Goal: Find contact information: Find contact information

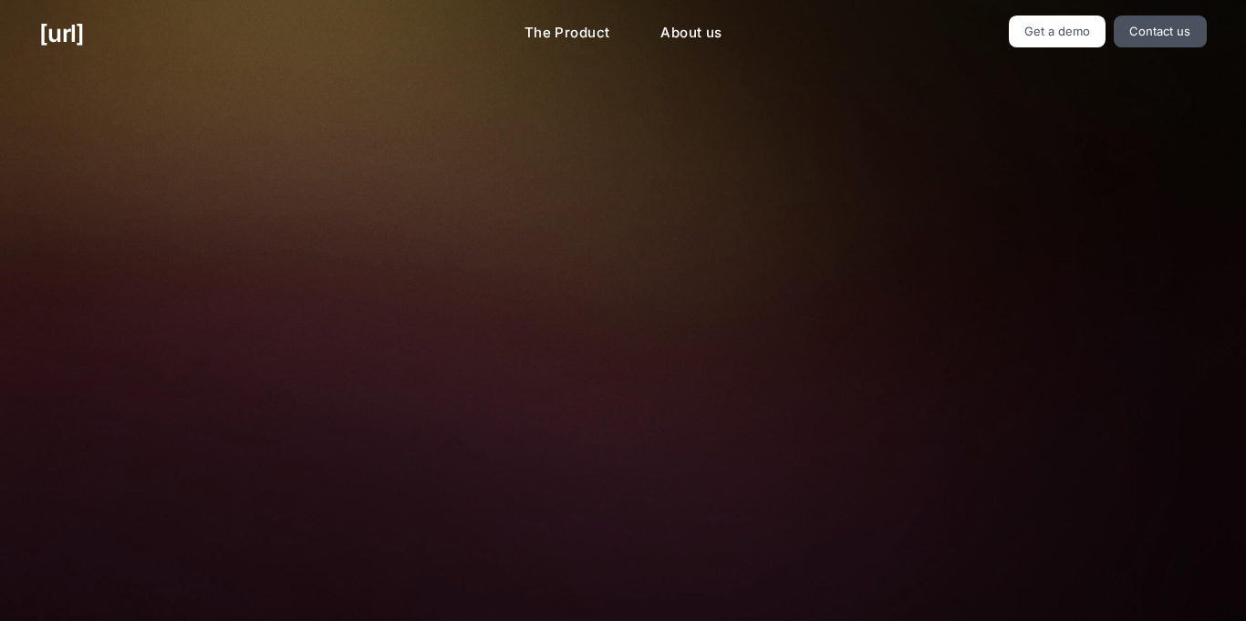
click at [350, 294] on img at bounding box center [622, 409] width 605 height 409
click at [1046, 33] on link "Get a demo" at bounding box center [1058, 32] width 98 height 32
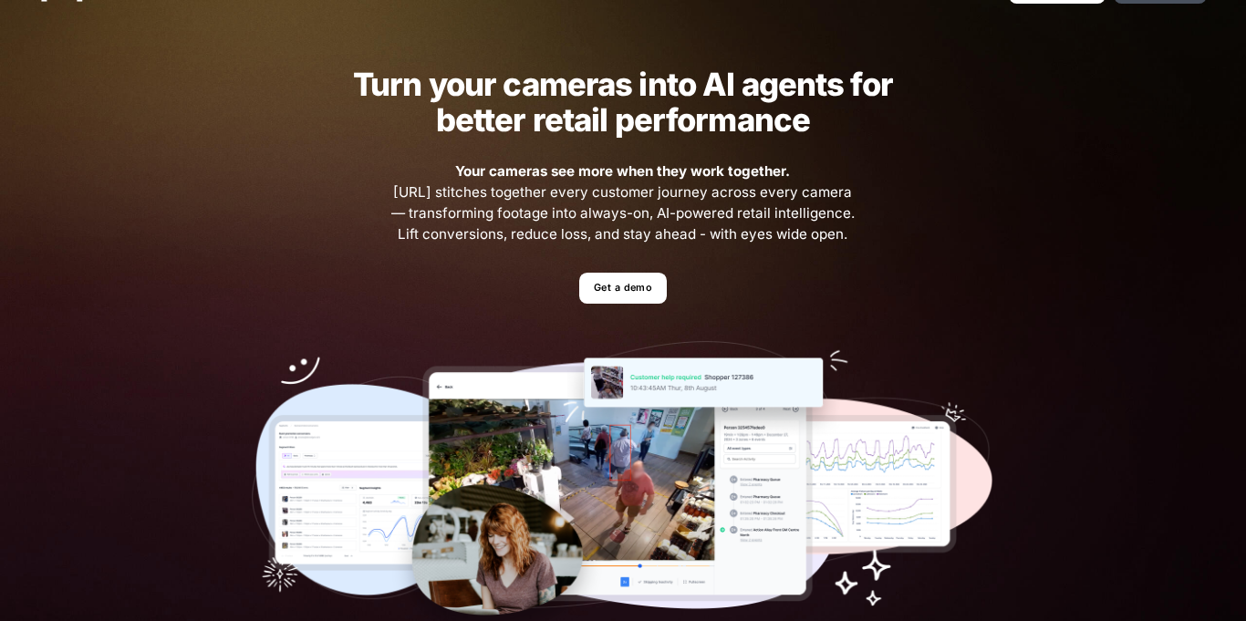
scroll to position [39, 0]
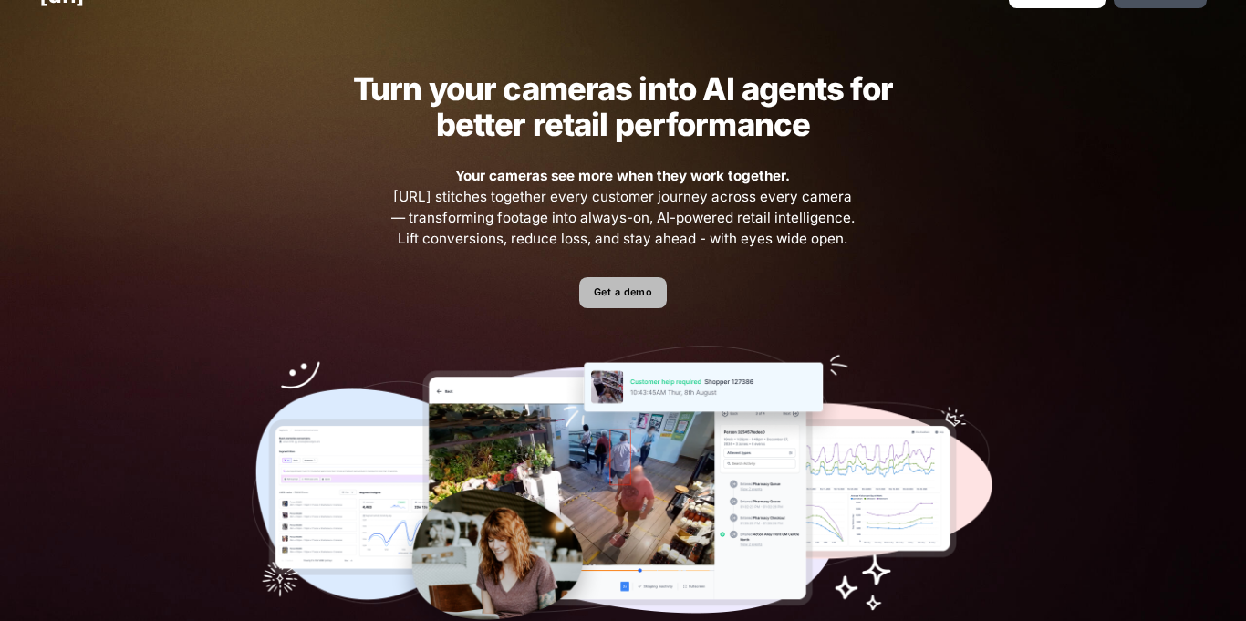
click at [645, 297] on link "Get a demo" at bounding box center [622, 293] width 87 height 32
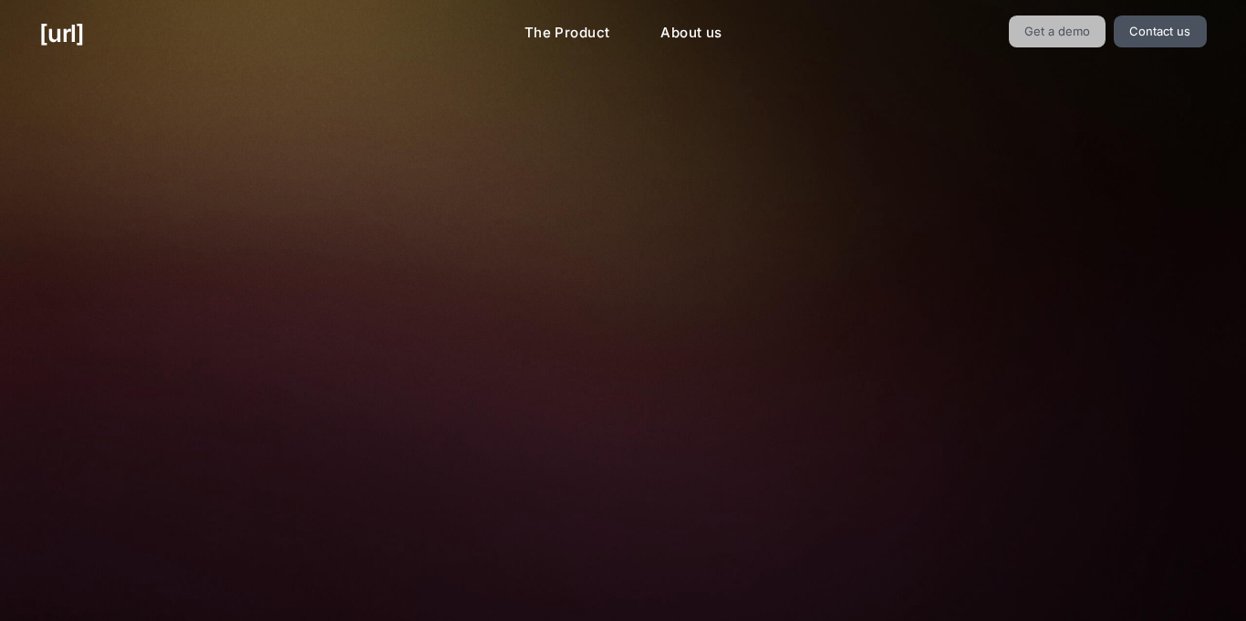
click at [1066, 43] on link "Get a demo" at bounding box center [1058, 32] width 98 height 32
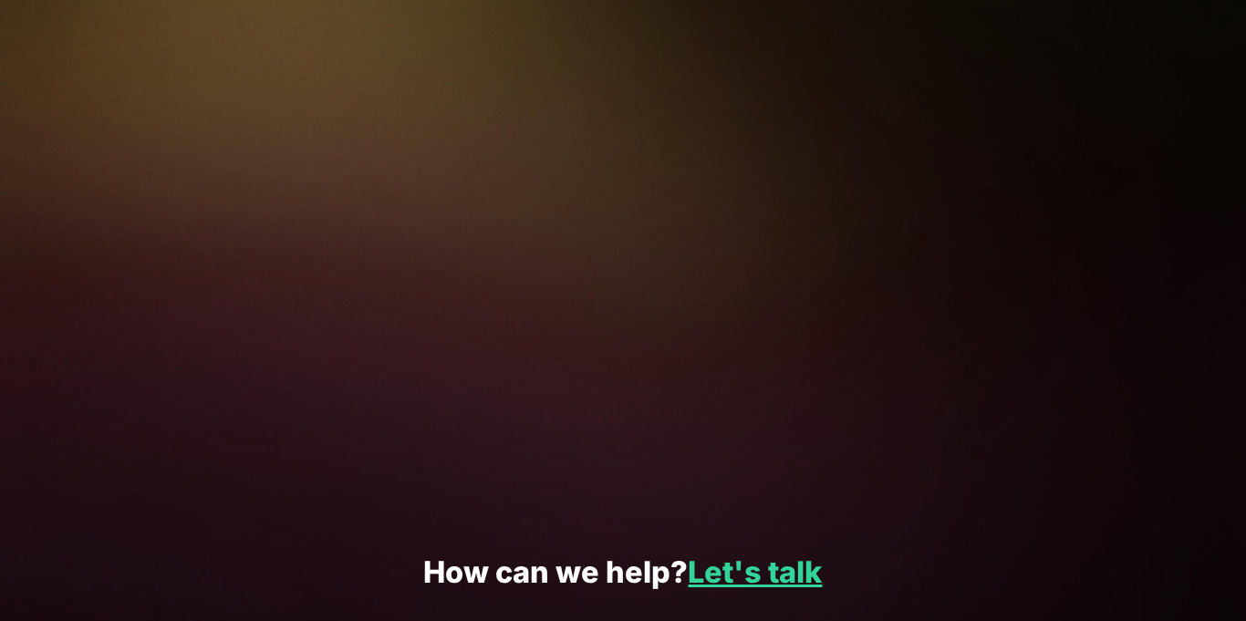
scroll to position [473, 0]
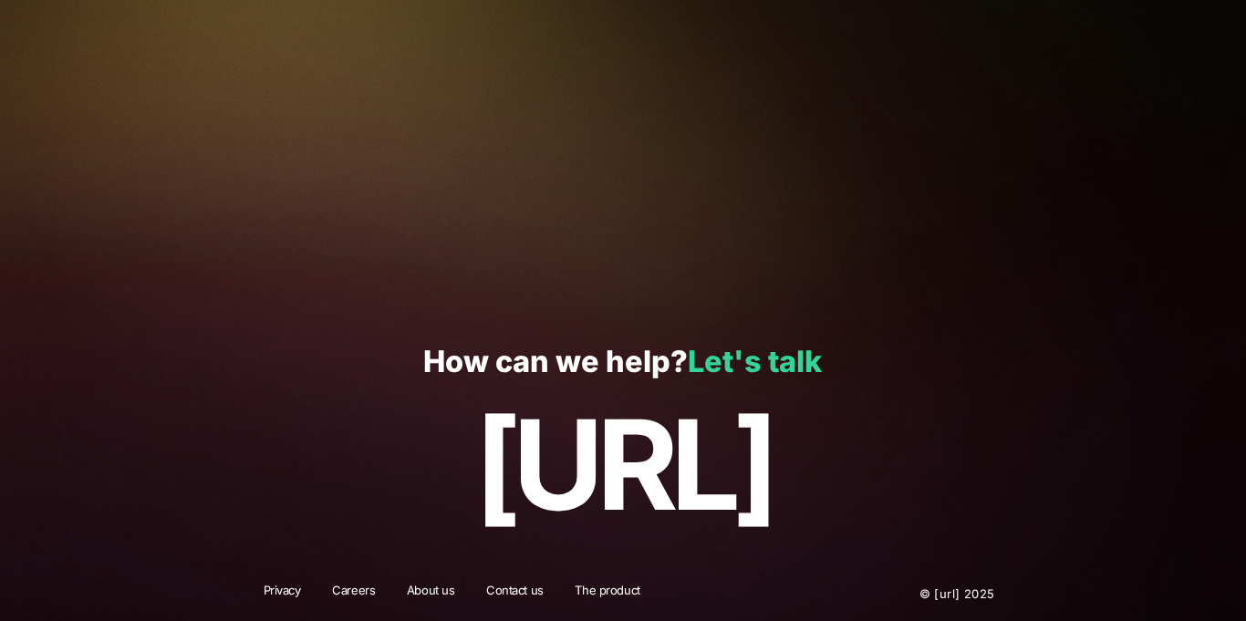
click at [732, 349] on link "Let's talk" at bounding box center [755, 362] width 134 height 36
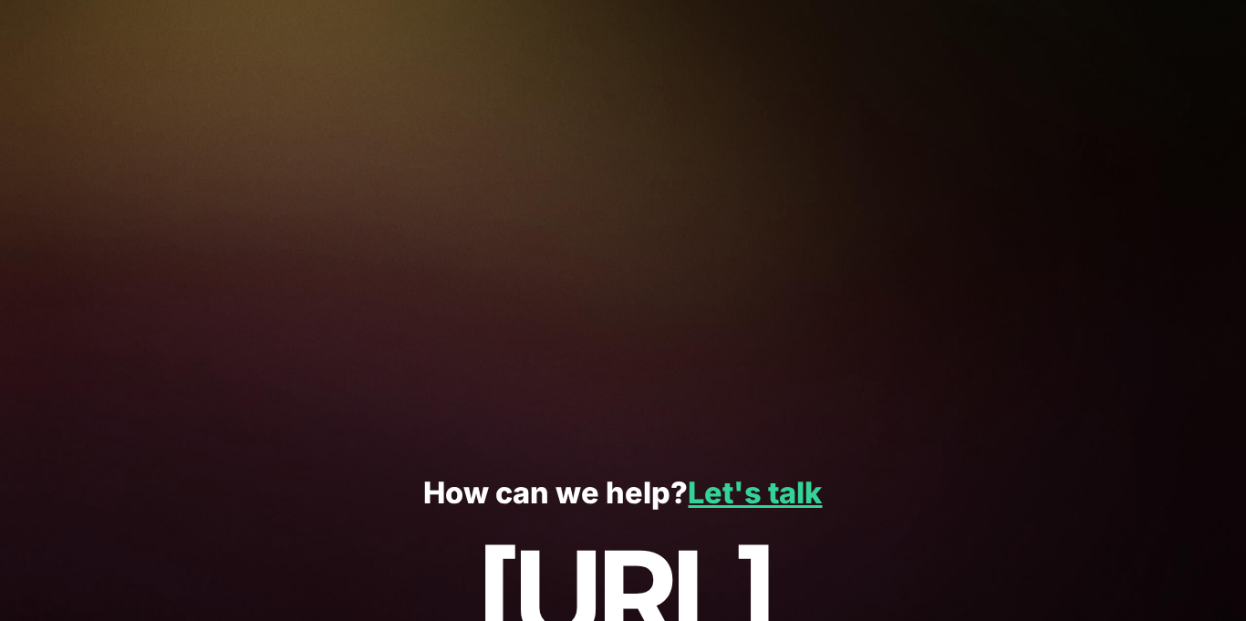
click at [563, 121] on div "Let's talk Whether you’re here for a demo, partnership, integration, or investm…" at bounding box center [623, 85] width 791 height 720
click at [573, 293] on div "Let's talk Whether you’re here for a demo, partnership, integration, or investm…" at bounding box center [623, 85] width 791 height 720
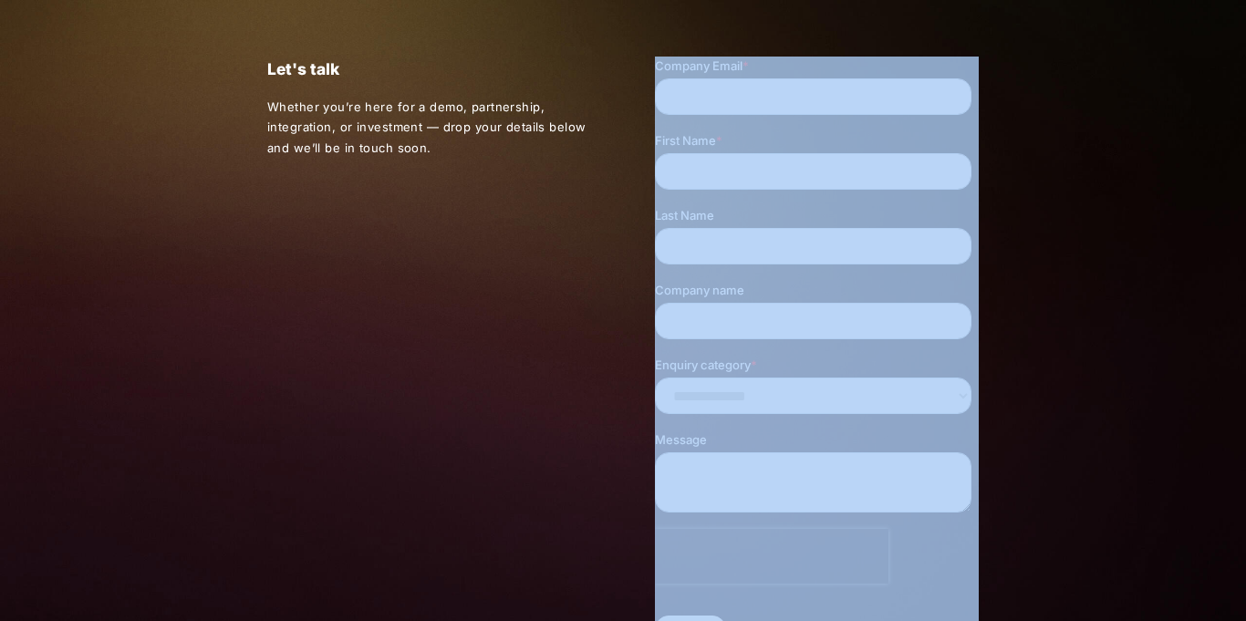
scroll to position [63, 0]
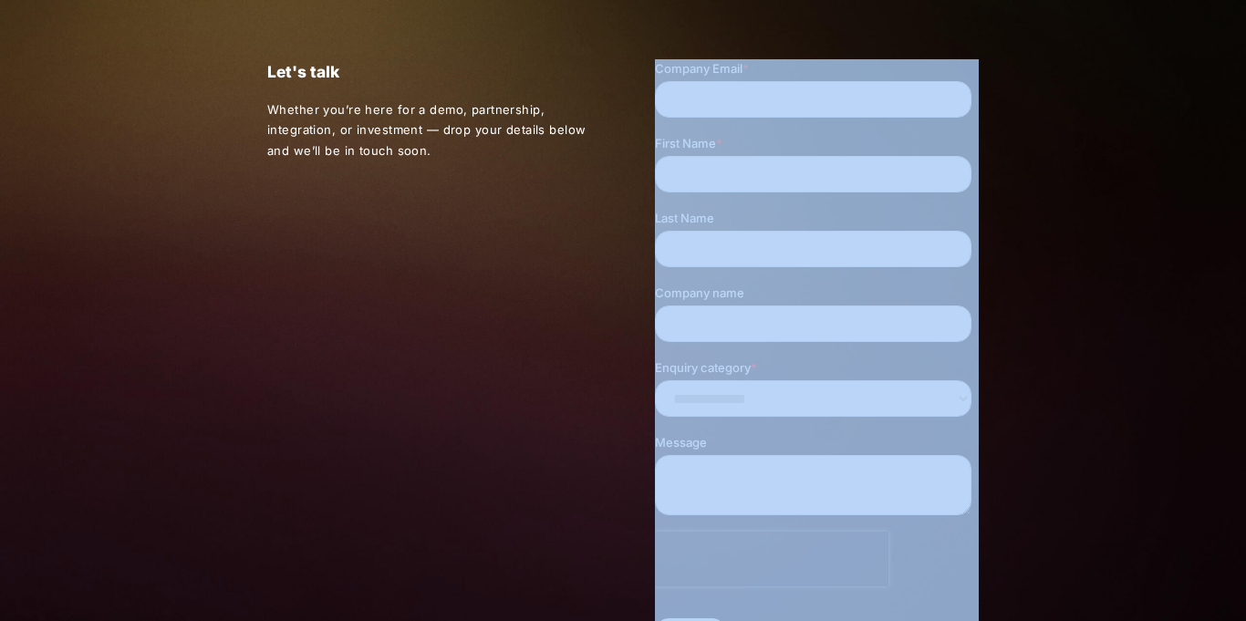
click at [357, 217] on div "Let's talk Whether you’re here for a demo, partnership, integration, or investm…" at bounding box center [623, 365] width 791 height 720
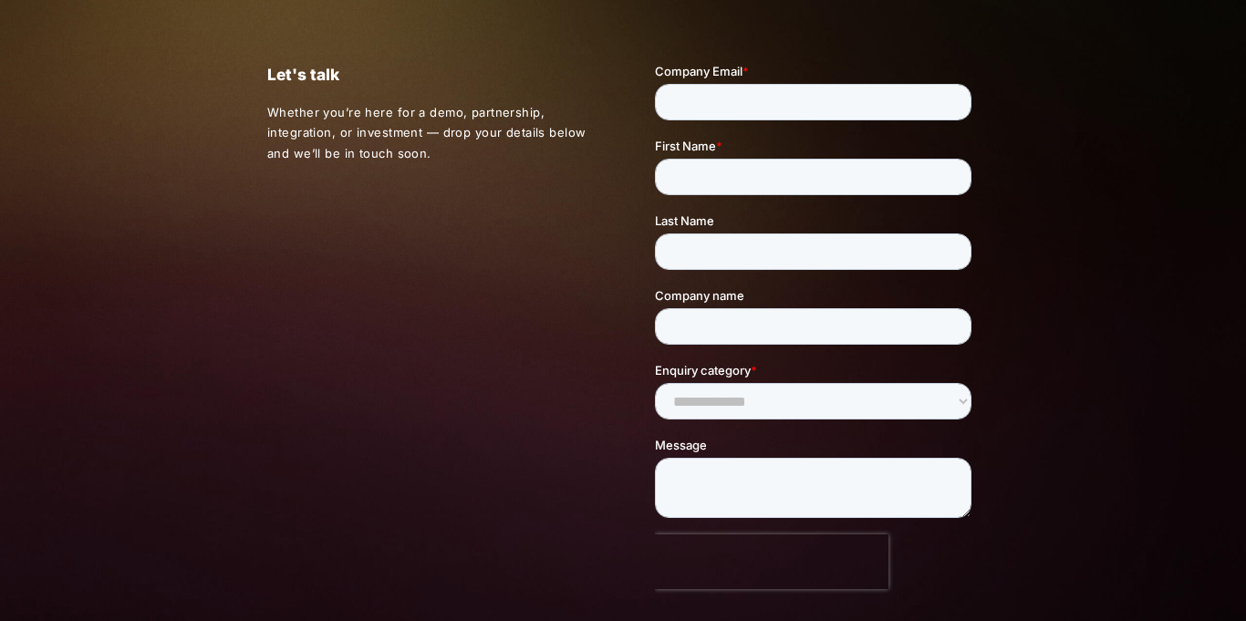
scroll to position [0, 0]
